Goal: Answer question/provide support: Share knowledge or assist other users

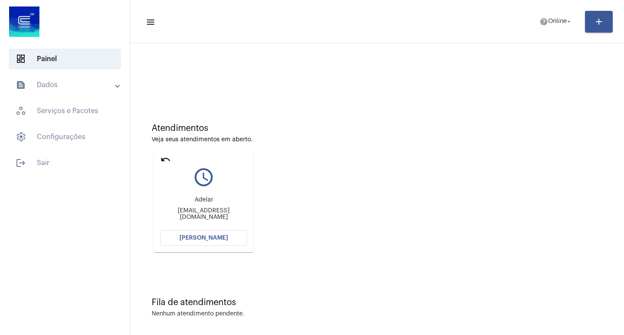
click at [205, 248] on mat-card "undo query_builder Adelar adelarmoraes662@gmail.com Abrir Chamada" at bounding box center [204, 202] width 100 height 101
click at [207, 240] on span "[PERSON_NAME]" at bounding box center [203, 238] width 49 height 6
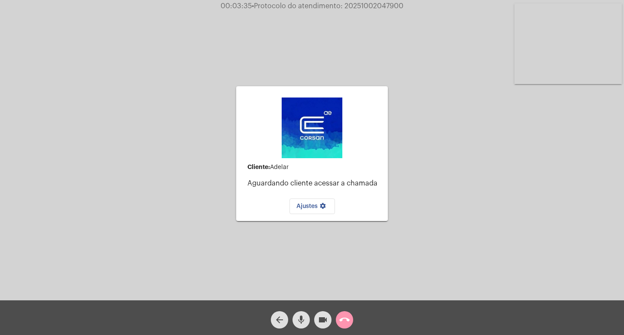
click at [348, 316] on mat-icon "call_end" at bounding box center [344, 320] width 10 height 10
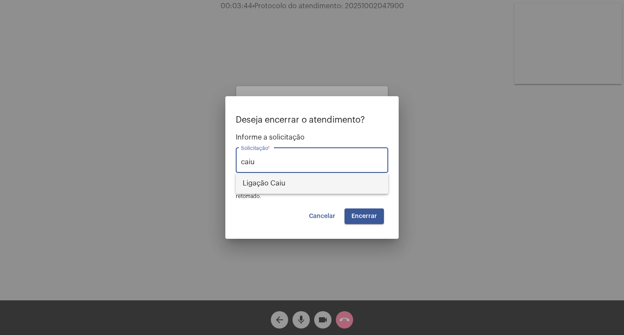
click at [309, 185] on span "Ligação Caiu" at bounding box center [312, 183] width 139 height 21
type input "Ligação Caiu"
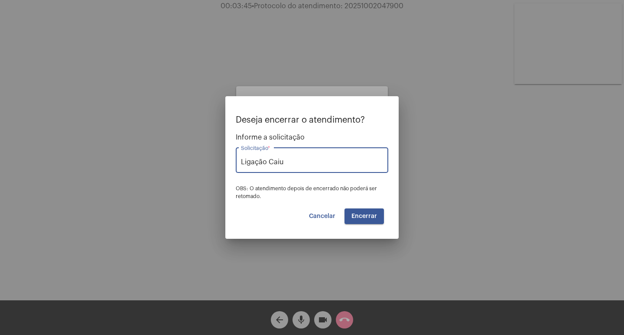
click at [368, 211] on button "Encerrar" at bounding box center [364, 216] width 39 height 16
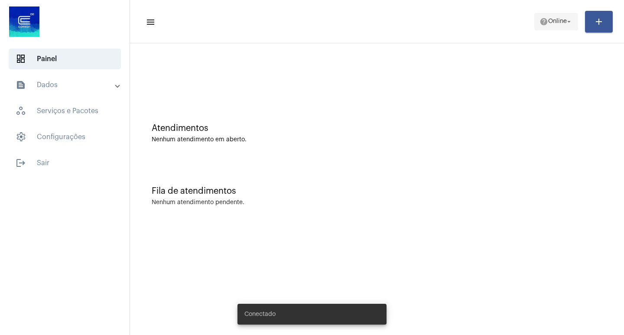
click at [552, 16] on span "help Online arrow_drop_down" at bounding box center [556, 21] width 33 height 16
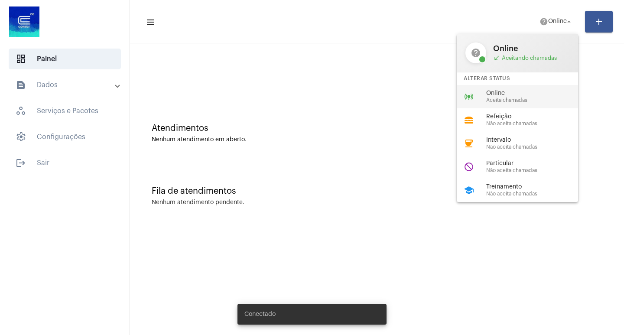
click at [535, 87] on div "online_prediction Online Aceita chamadas" at bounding box center [524, 96] width 135 height 23
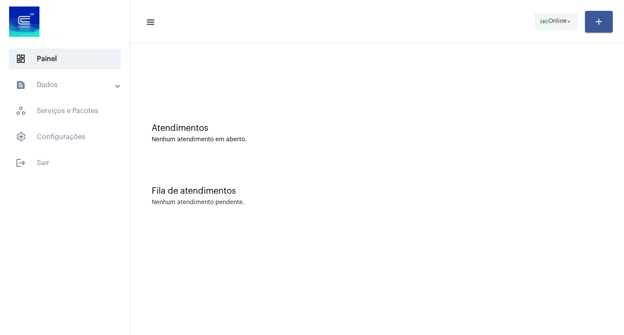
click at [567, 29] on span "online_prediction Online arrow_drop_down" at bounding box center [556, 21] width 33 height 16
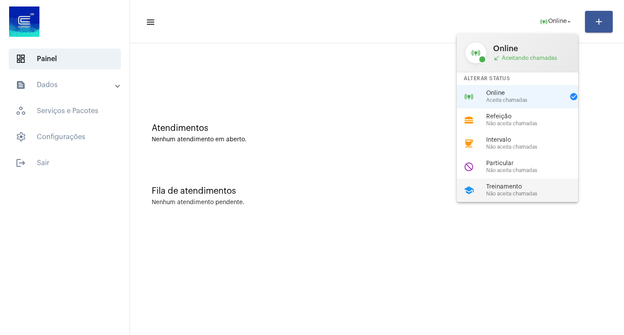
click at [554, 185] on span "Treinamento" at bounding box center [535, 187] width 99 height 7
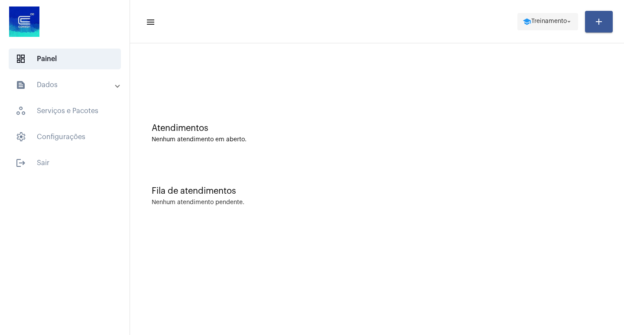
click at [518, 28] on button "school Treinamento arrow_drop_down" at bounding box center [548, 21] width 61 height 17
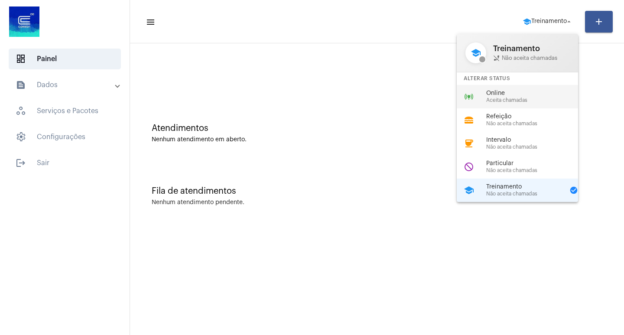
click at [541, 96] on span "Online" at bounding box center [535, 93] width 99 height 7
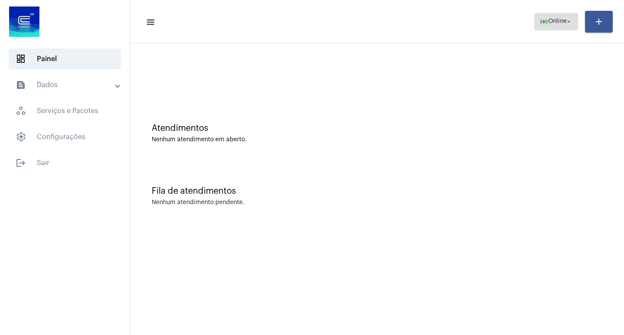
click at [552, 16] on span "online_prediction Online arrow_drop_down" at bounding box center [556, 21] width 33 height 16
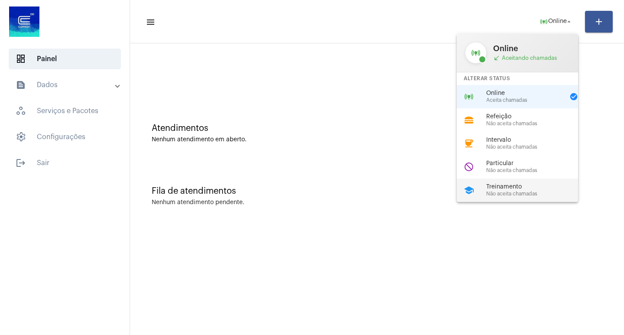
click at [525, 192] on span "Não aceita chamadas" at bounding box center [535, 194] width 99 height 6
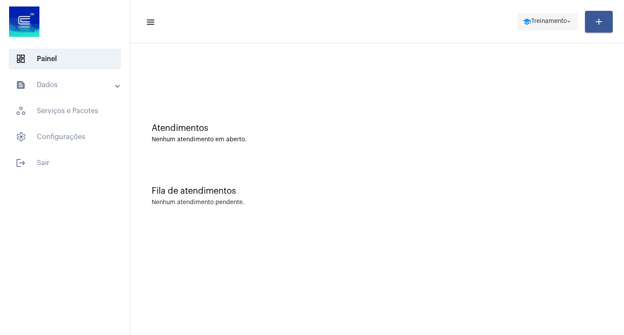
click at [549, 19] on span "Treinamento" at bounding box center [549, 22] width 36 height 6
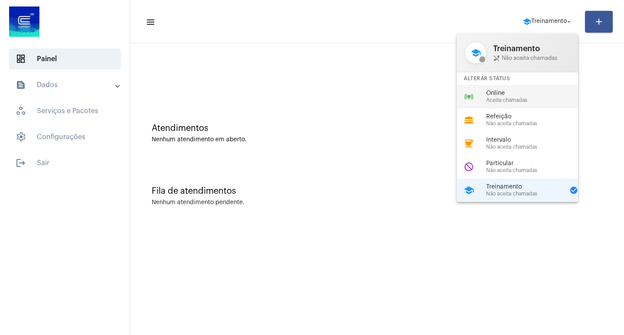
click at [495, 106] on div "online_prediction Online Aceita chamadas" at bounding box center [524, 96] width 135 height 23
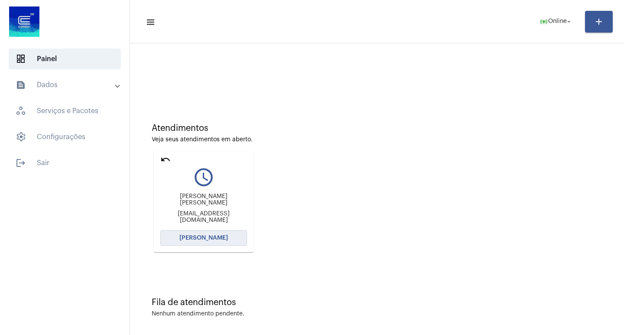
click at [217, 234] on button "[PERSON_NAME]" at bounding box center [203, 238] width 87 height 16
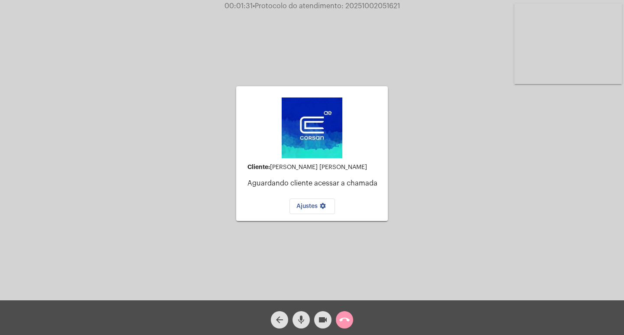
click at [140, 107] on div "Cliente: [PERSON_NAME] [PERSON_NAME] Aguardando cliente acessar a chamada Ajust…" at bounding box center [312, 152] width 622 height 300
click at [348, 315] on mat-icon "call_end" at bounding box center [344, 320] width 10 height 10
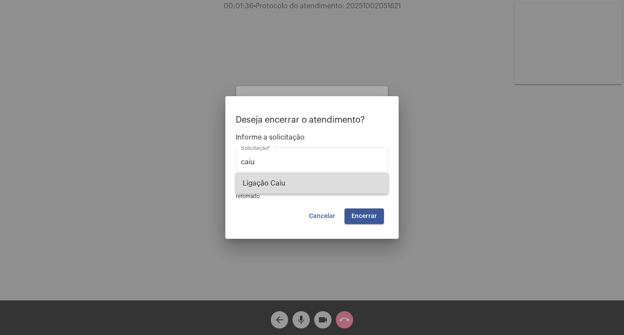
click at [283, 187] on span "Ligação Caiu" at bounding box center [312, 183] width 139 height 21
type input "Ligação Caiu"
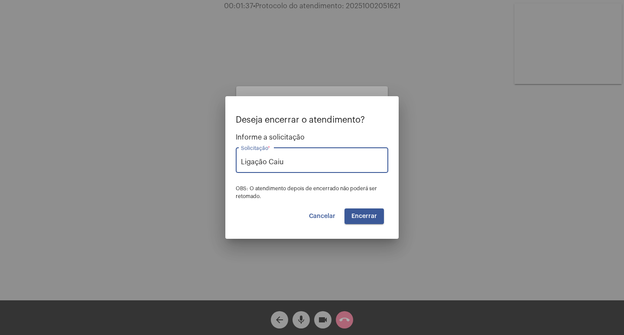
click at [362, 219] on span "Encerrar" at bounding box center [365, 216] width 26 height 6
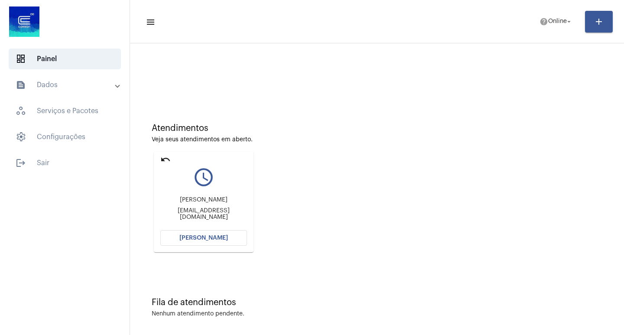
click at [229, 242] on button "[PERSON_NAME]" at bounding box center [203, 238] width 87 height 16
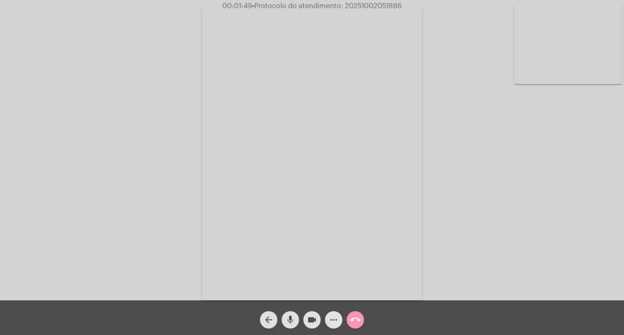
click at [335, 312] on span "more_horiz" at bounding box center [334, 319] width 10 height 17
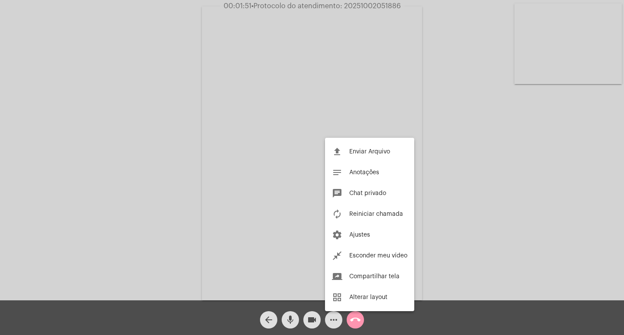
click at [244, 159] on div at bounding box center [312, 167] width 624 height 335
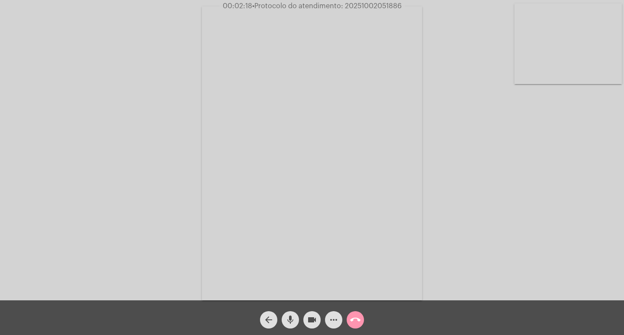
click at [307, 323] on mat-icon "videocam" at bounding box center [312, 320] width 10 height 10
click at [307, 323] on mat-icon "videocam_off" at bounding box center [312, 320] width 10 height 10
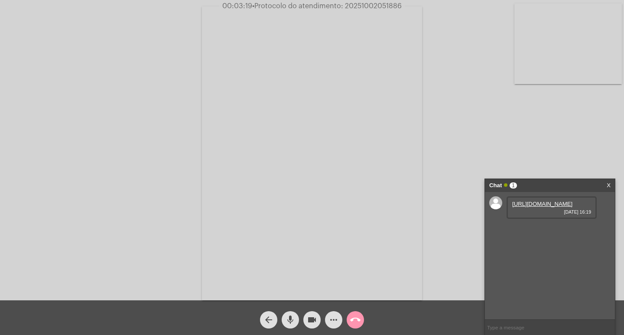
click at [521, 207] on link "[URL][DOMAIN_NAME]" at bounding box center [542, 204] width 60 height 7
click at [538, 232] on link "[URL][DOMAIN_NAME]" at bounding box center [542, 228] width 60 height 7
click at [541, 257] on link "[URL][DOMAIN_NAME]" at bounding box center [542, 253] width 60 height 7
drag, startPoint x: 529, startPoint y: 250, endPoint x: 554, endPoint y: 272, distance: 33.4
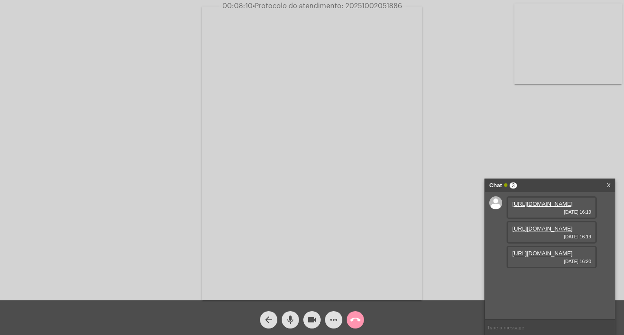
click at [554, 272] on app-call "00:08:10 • Protocolo do atendimento: 20251002051886 Acessando Câmera e Microfon…" at bounding box center [312, 167] width 624 height 335
click at [501, 255] on div "[URL][DOMAIN_NAME] [DATE] 16:19 [URL][DOMAIN_NAME] [DATE] 16:19 [URL][DOMAIN_NA…" at bounding box center [550, 255] width 130 height 127
click at [538, 187] on div "Chat 3" at bounding box center [540, 185] width 103 height 13
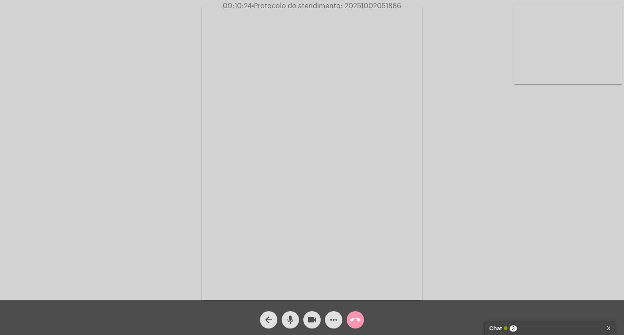
click at [392, 8] on span "• Protocolo do atendimento: 20251002051886" at bounding box center [327, 6] width 150 height 7
copy span "20251002051886"
click at [531, 322] on div "Chat 3" at bounding box center [540, 328] width 103 height 13
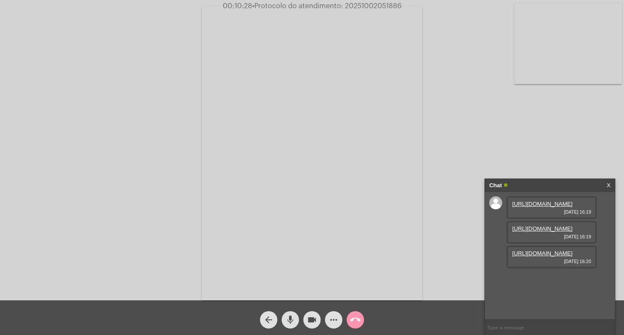
click at [499, 324] on input "text" at bounding box center [550, 327] width 130 height 15
paste input "20251002051886"
type input "20251002051886"
click at [362, 7] on span "• Protocolo do atendimento: 20251002051886" at bounding box center [327, 6] width 150 height 7
click at [362, 7] on span "• Protocolo do atendimento: 20251002051886" at bounding box center [326, 6] width 150 height 7
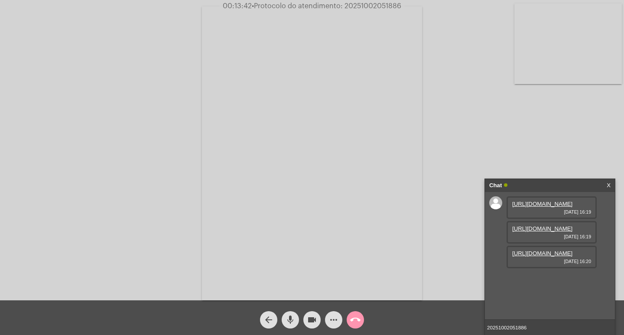
copy span "20251002051886"
click at [547, 329] on input "20251002051886" at bounding box center [550, 327] width 130 height 15
click at [560, 188] on div "Chat" at bounding box center [540, 185] width 103 height 13
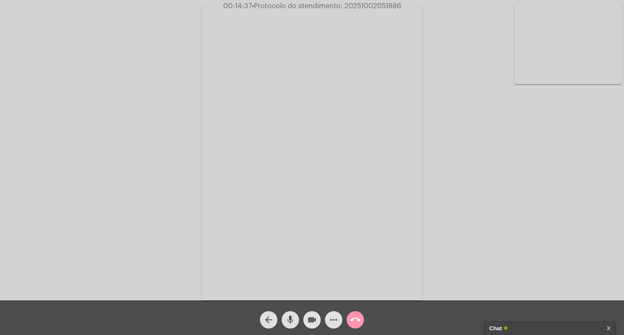
click at [308, 326] on span "videocam" at bounding box center [312, 319] width 10 height 17
click at [287, 322] on mat-icon "mic" at bounding box center [290, 320] width 10 height 10
click at [357, 319] on mat-icon "call_end" at bounding box center [355, 320] width 10 height 10
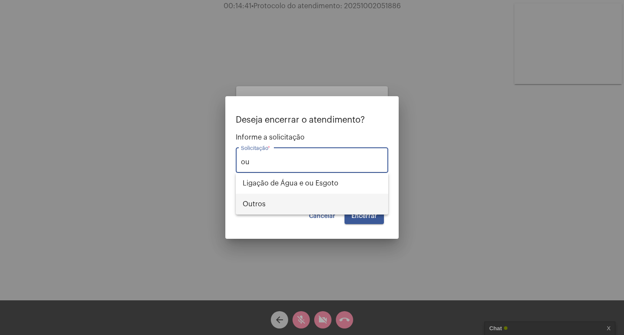
click at [365, 201] on span "Outros" at bounding box center [312, 204] width 139 height 21
type input "Outros"
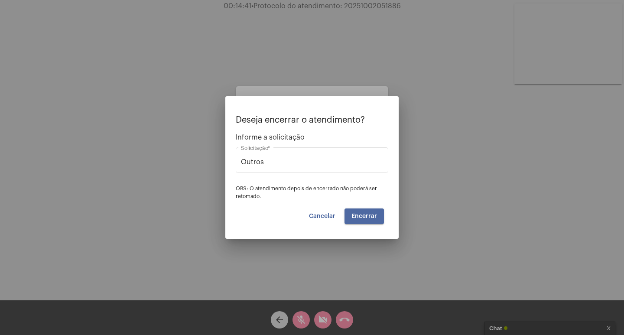
click at [375, 208] on button "Encerrar" at bounding box center [364, 216] width 39 height 16
click at [373, 209] on button "Encerrar" at bounding box center [364, 216] width 39 height 16
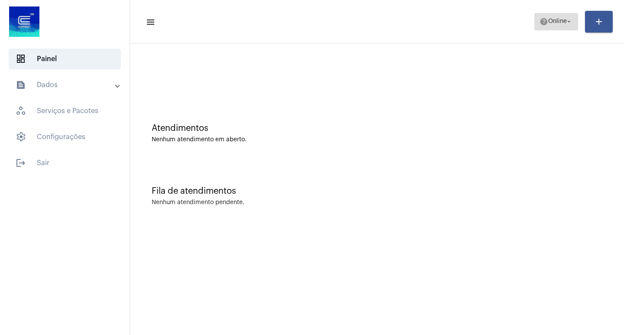
click at [570, 24] on mat-icon "arrow_drop_down" at bounding box center [569, 22] width 8 height 8
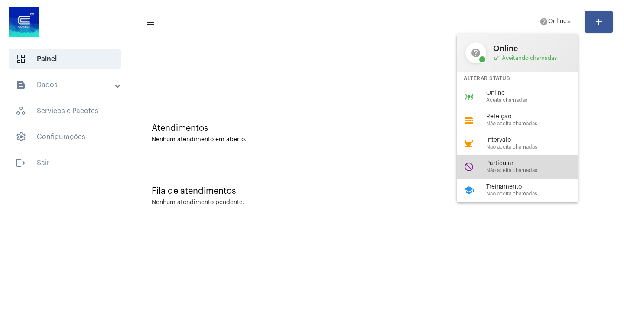
click at [518, 161] on span "Particular" at bounding box center [535, 163] width 99 height 7
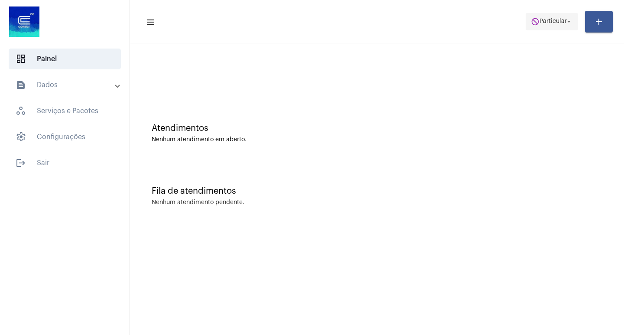
click at [558, 17] on span "do_not_disturb Particular arrow_drop_down" at bounding box center [552, 21] width 42 height 16
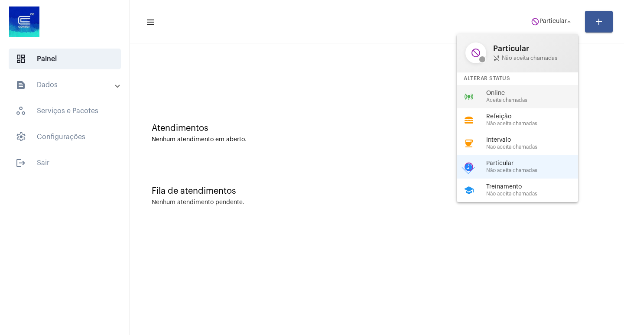
click at [517, 86] on div "online_prediction Online Aceita chamadas" at bounding box center [524, 96] width 135 height 23
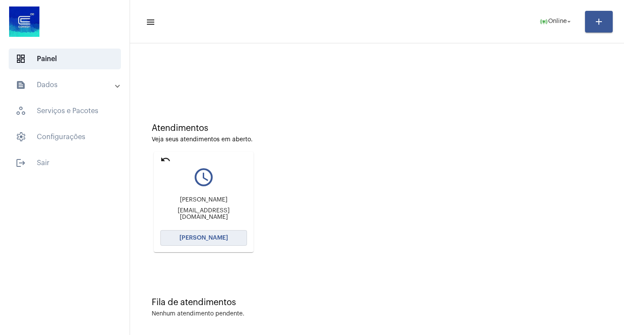
click at [201, 232] on button "[PERSON_NAME]" at bounding box center [203, 238] width 87 height 16
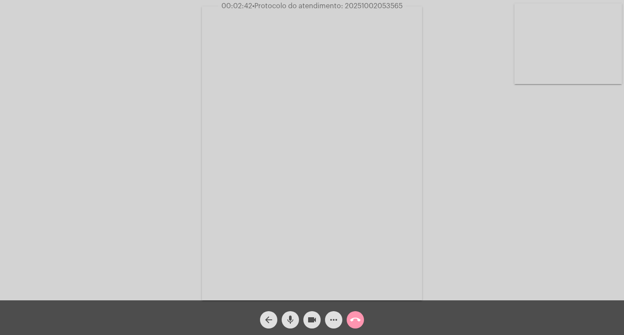
click at [362, 0] on div "Acessando Câmera e Microfone..." at bounding box center [312, 150] width 624 height 300
click at [362, 1] on div "Acessando Câmera e Microfone..." at bounding box center [312, 150] width 624 height 300
click at [361, 9] on span "• Protocolo do atendimento: 20251002053565" at bounding box center [327, 6] width 150 height 7
click at [361, 9] on span "• Protocolo do atendimento: 20251002053565" at bounding box center [328, 6] width 150 height 7
copy span "20251002053565"
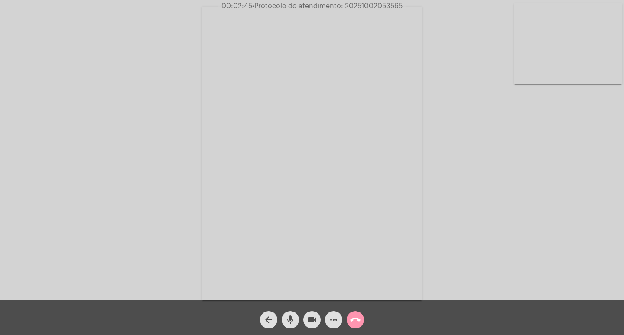
click at [331, 322] on mat-icon "more_horiz" at bounding box center [334, 320] width 10 height 10
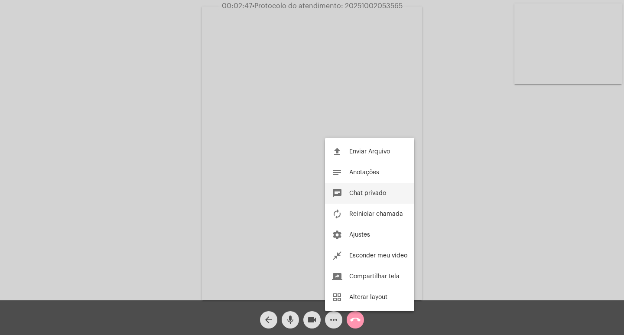
click at [357, 183] on button "chat Chat privado" at bounding box center [369, 193] width 89 height 21
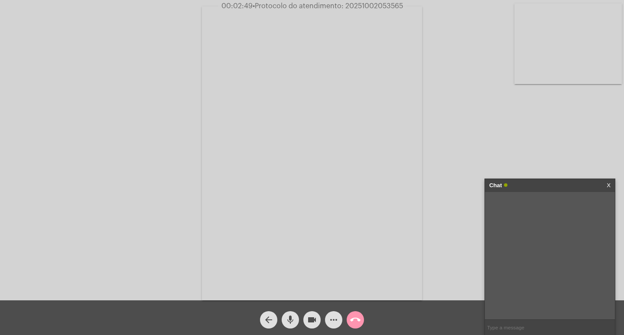
click at [511, 330] on input "text" at bounding box center [550, 327] width 130 height 15
paste input "20251002053565"
click at [528, 329] on input "20251002053565" at bounding box center [550, 327] width 130 height 15
type input "20251002053565"
click at [545, 182] on div "Chat" at bounding box center [540, 185] width 103 height 13
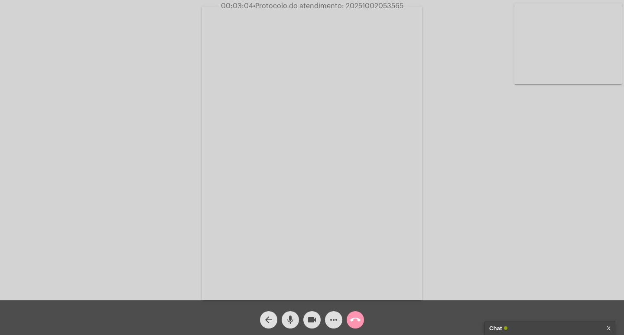
click at [534, 329] on div "Chat" at bounding box center [540, 328] width 103 height 13
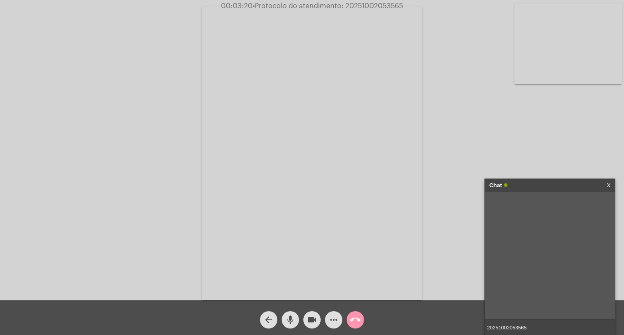
click at [550, 328] on input "20251002053565" at bounding box center [550, 327] width 130 height 15
click at [517, 189] on div "Chat" at bounding box center [540, 185] width 103 height 13
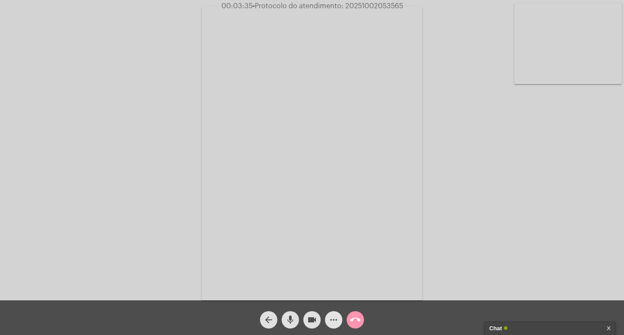
click at [327, 319] on button "more_horiz" at bounding box center [333, 319] width 17 height 17
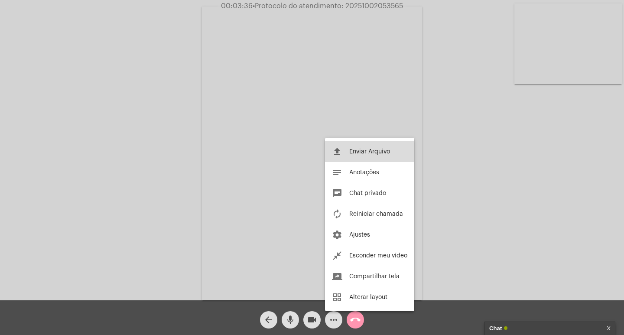
click at [365, 154] on span "Enviar Arquivo" at bounding box center [369, 152] width 41 height 6
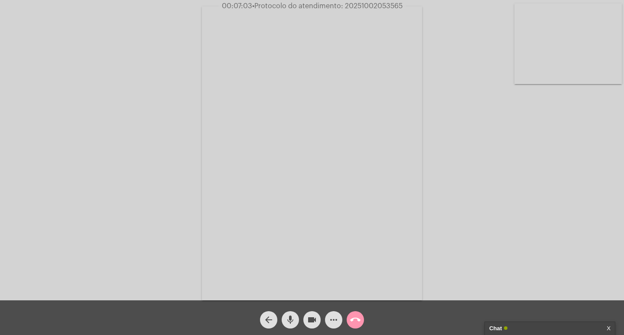
click at [309, 321] on mat-icon "videocam" at bounding box center [312, 320] width 10 height 10
click at [294, 316] on mat-icon "mic" at bounding box center [290, 320] width 10 height 10
click at [318, 324] on button "videocam_off" at bounding box center [311, 319] width 17 height 17
click at [295, 325] on mat-icon "mic_off" at bounding box center [290, 320] width 10 height 10
click at [522, 334] on div "Chat" at bounding box center [540, 328] width 103 height 13
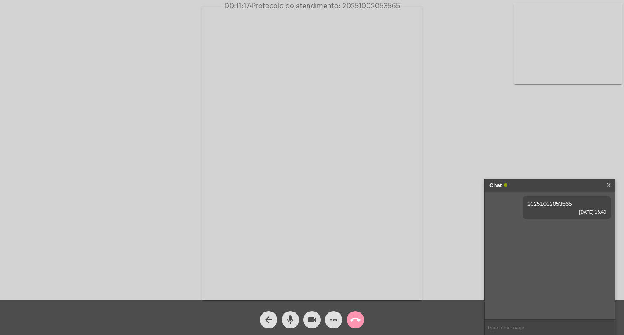
click at [521, 183] on div "Chat" at bounding box center [540, 185] width 103 height 13
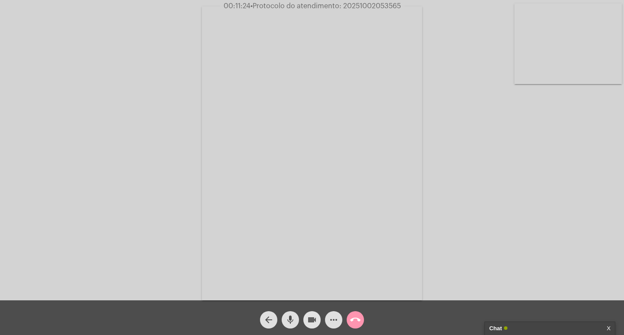
click at [308, 322] on mat-icon "videocam" at bounding box center [312, 320] width 10 height 10
click at [291, 317] on mat-icon "mic" at bounding box center [290, 320] width 10 height 10
click at [352, 314] on span "call_end" at bounding box center [355, 319] width 10 height 17
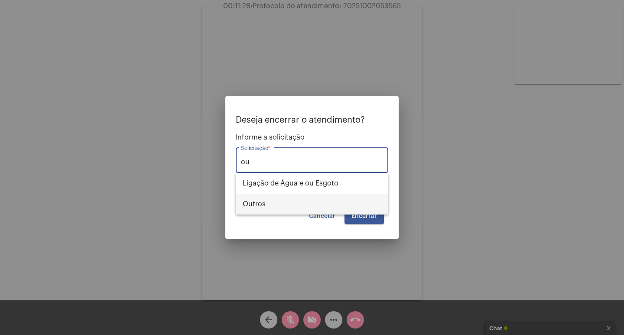
click at [255, 213] on span "Outros" at bounding box center [312, 204] width 139 height 21
type input "Outros"
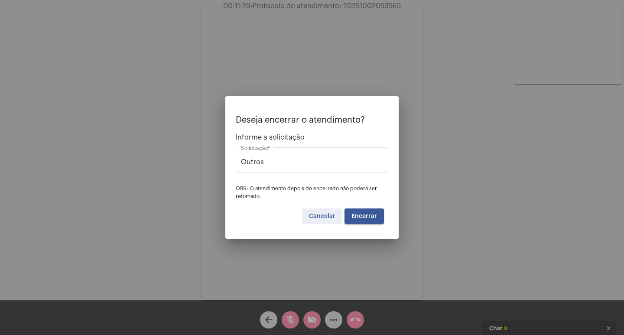
click at [332, 218] on span "Cancelar" at bounding box center [322, 216] width 26 height 6
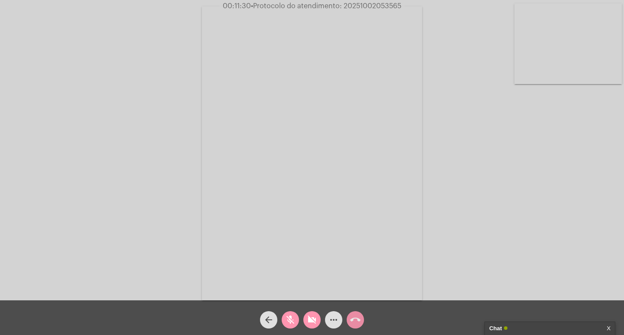
click at [342, 311] on div "more_horiz" at bounding box center [334, 318] width 22 height 22
click at [359, 312] on span "call_end" at bounding box center [355, 319] width 10 height 17
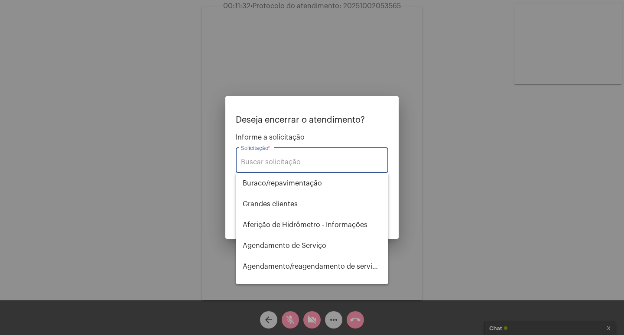
click at [274, 165] on input "Solicitação *" at bounding box center [312, 162] width 142 height 8
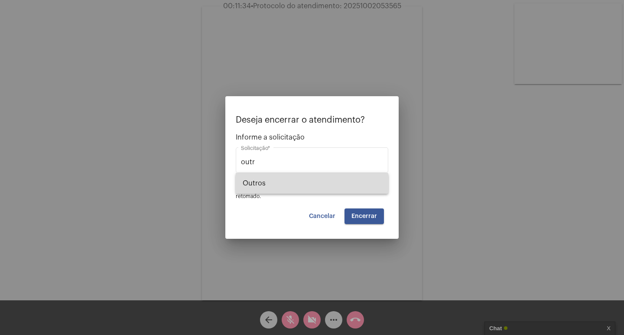
click at [298, 187] on span "Outros" at bounding box center [312, 183] width 139 height 21
type input "Outros"
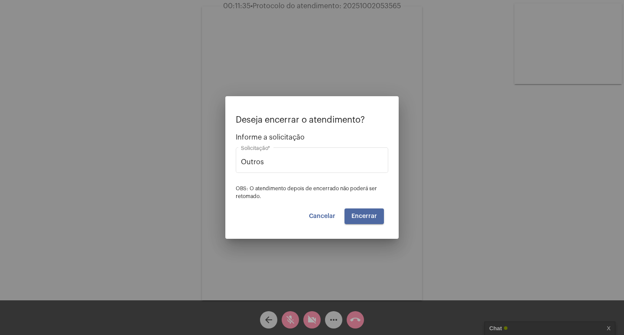
click at [363, 219] on span "Encerrar" at bounding box center [365, 216] width 26 height 6
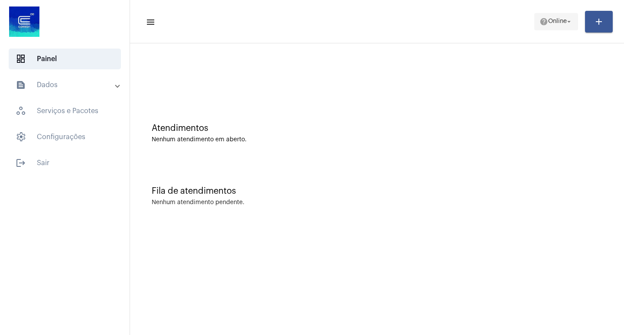
click at [553, 20] on span "Online" at bounding box center [557, 22] width 19 height 6
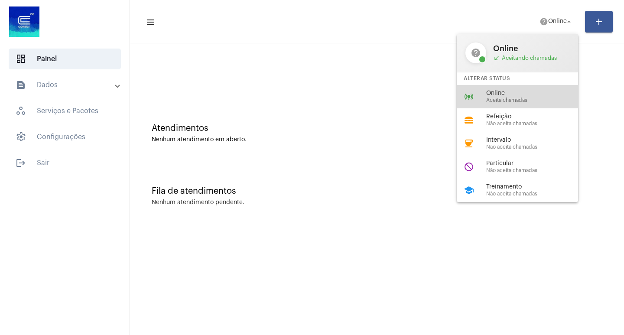
click at [498, 90] on span "Online" at bounding box center [535, 93] width 99 height 7
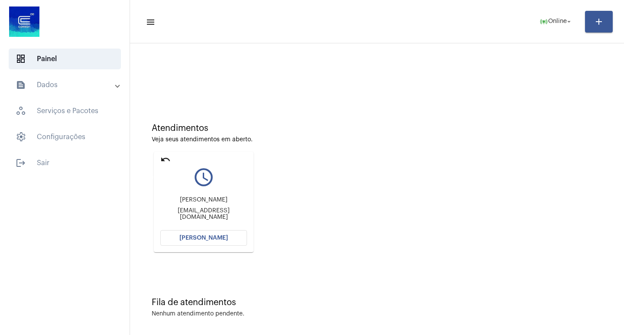
click at [165, 159] on mat-icon "undo" at bounding box center [165, 159] width 10 height 10
click at [162, 158] on mat-icon "undo" at bounding box center [165, 159] width 10 height 10
click at [212, 237] on span "[PERSON_NAME]" at bounding box center [203, 238] width 49 height 6
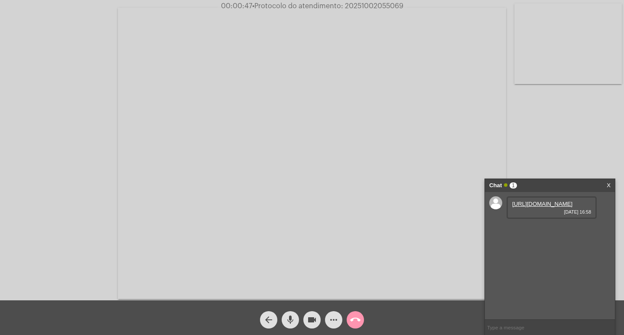
click at [526, 219] on div "[URL][DOMAIN_NAME] [DATE] 16:58" at bounding box center [552, 207] width 90 height 23
click at [521, 207] on link "[URL][DOMAIN_NAME]" at bounding box center [542, 204] width 60 height 7
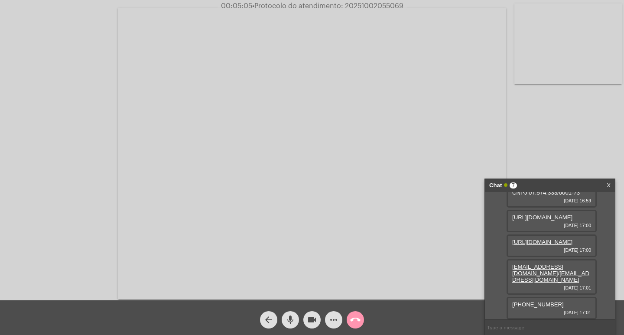
scroll to position [126, 0]
click at [538, 214] on link "[URL][DOMAIN_NAME]" at bounding box center [542, 217] width 60 height 7
click at [535, 245] on link "[URL][DOMAIN_NAME]" at bounding box center [542, 242] width 60 height 7
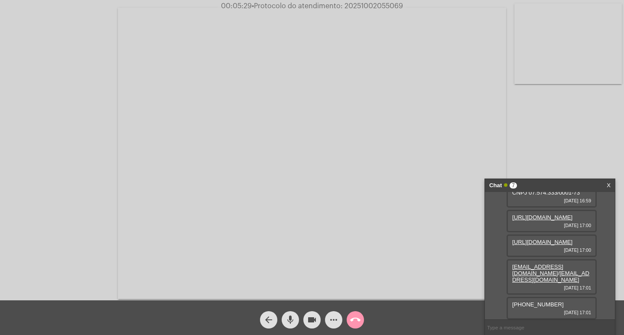
click at [532, 264] on link "[EMAIL_ADDRESS][DOMAIN_NAME]" at bounding box center [537, 270] width 51 height 13
click at [540, 299] on div "(48) 998420391 [DATE] 17:01" at bounding box center [552, 308] width 90 height 23
click at [537, 300] on div "(48) 998420391 [DATE] 17:01" at bounding box center [552, 308] width 90 height 23
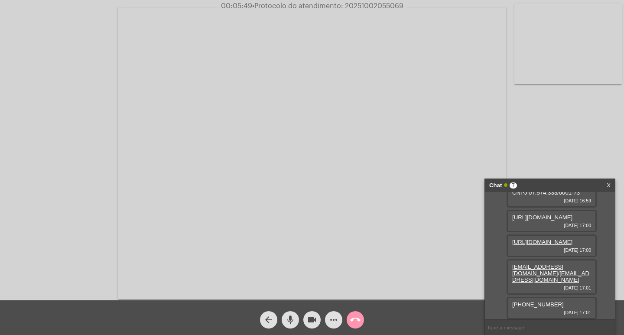
copy span "[PHONE_NUMBER]"
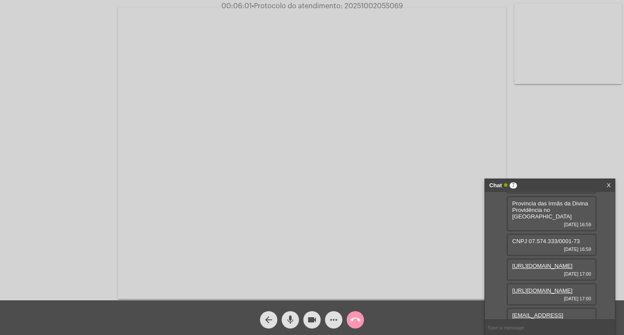
scroll to position [0, 0]
click at [546, 207] on link "[URL][DOMAIN_NAME]" at bounding box center [542, 204] width 60 height 7
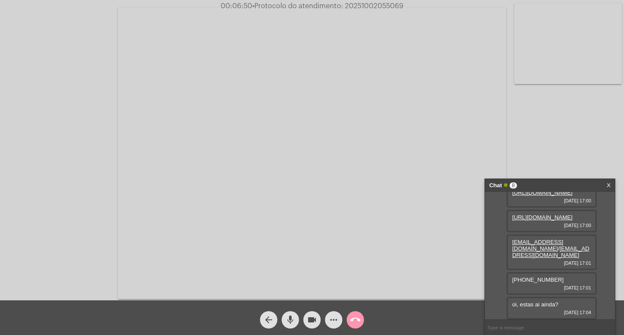
click at [506, 324] on input "text" at bounding box center [550, 327] width 130 height 15
type input "esta me ouvindo?"
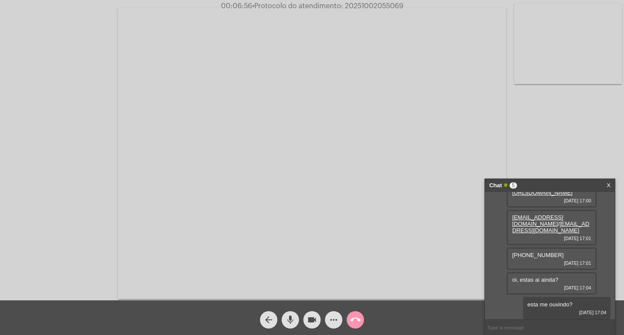
scroll to position [175, 0]
click at [545, 180] on div "Chat 5" at bounding box center [540, 185] width 103 height 13
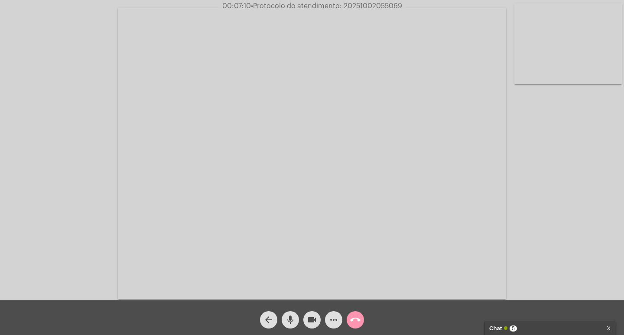
click at [357, 321] on mat-icon "call_end" at bounding box center [355, 320] width 10 height 10
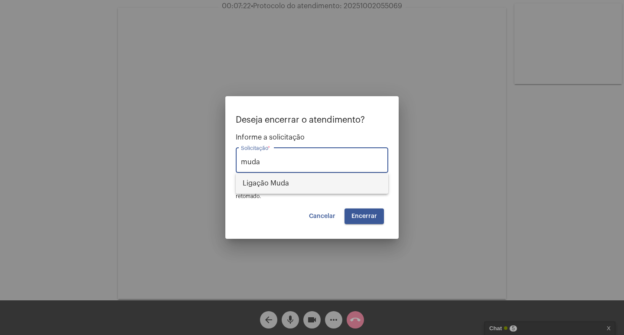
click at [352, 175] on span "Ligação Muda" at bounding box center [312, 183] width 139 height 21
type input "Ligação Muda"
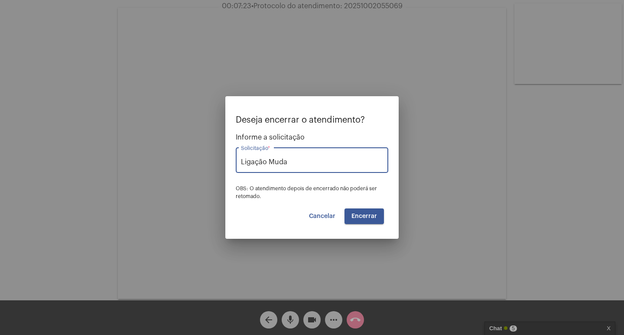
click at [364, 212] on button "Encerrar" at bounding box center [364, 216] width 39 height 16
